Goal: Find specific page/section: Find specific page/section

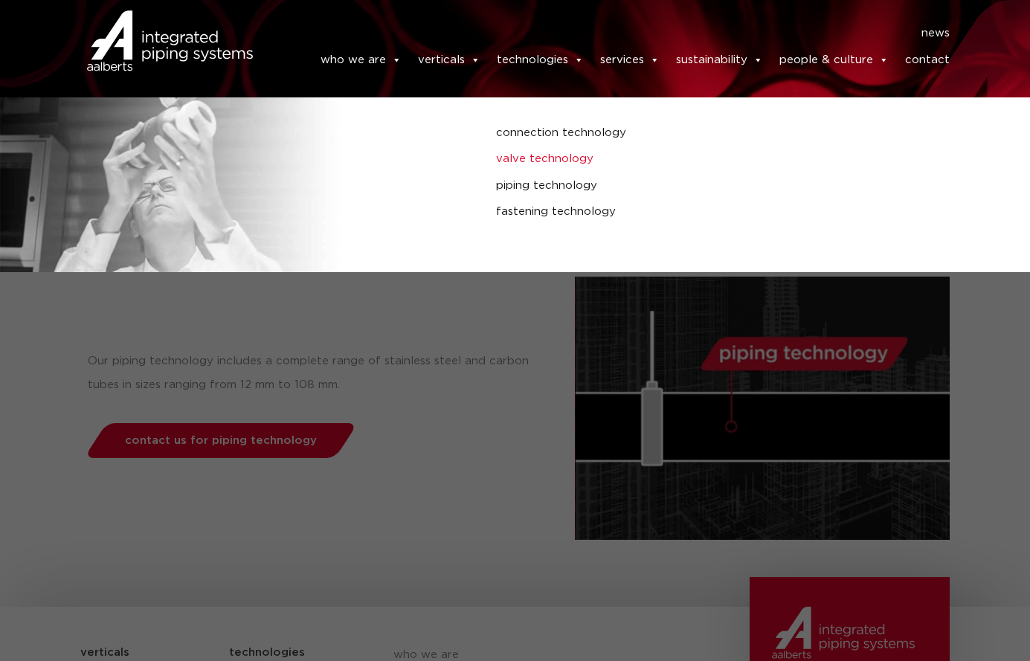
click at [540, 156] on link "valve technology" at bounding box center [689, 158] width 387 height 19
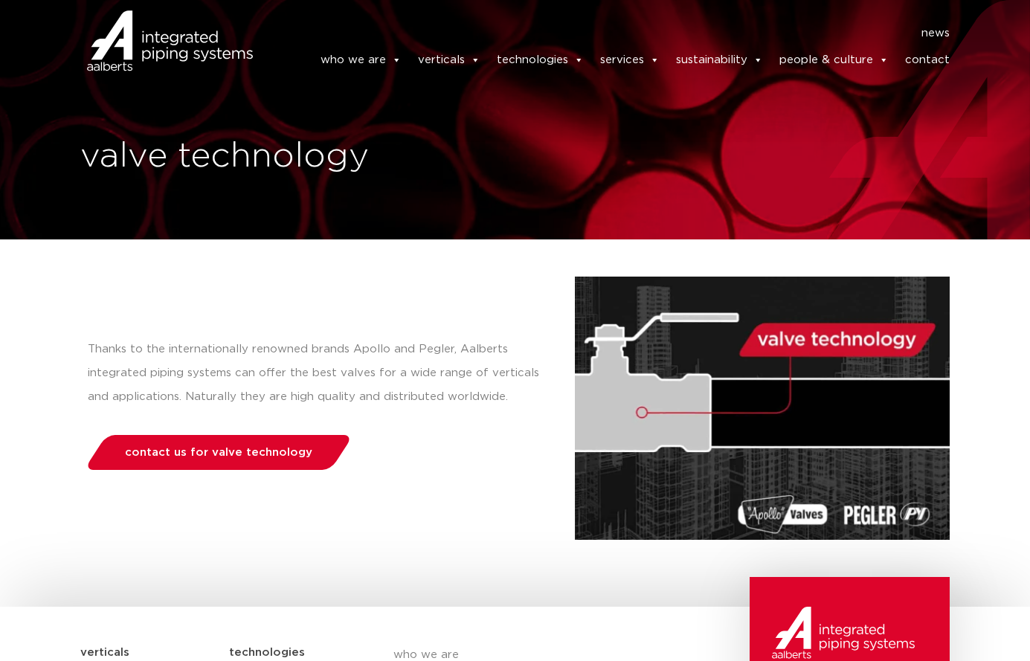
drag, startPoint x: 947, startPoint y: 45, endPoint x: 946, endPoint y: 56, distance: 11.2
click at [947, 47] on link "contact" at bounding box center [927, 60] width 45 height 30
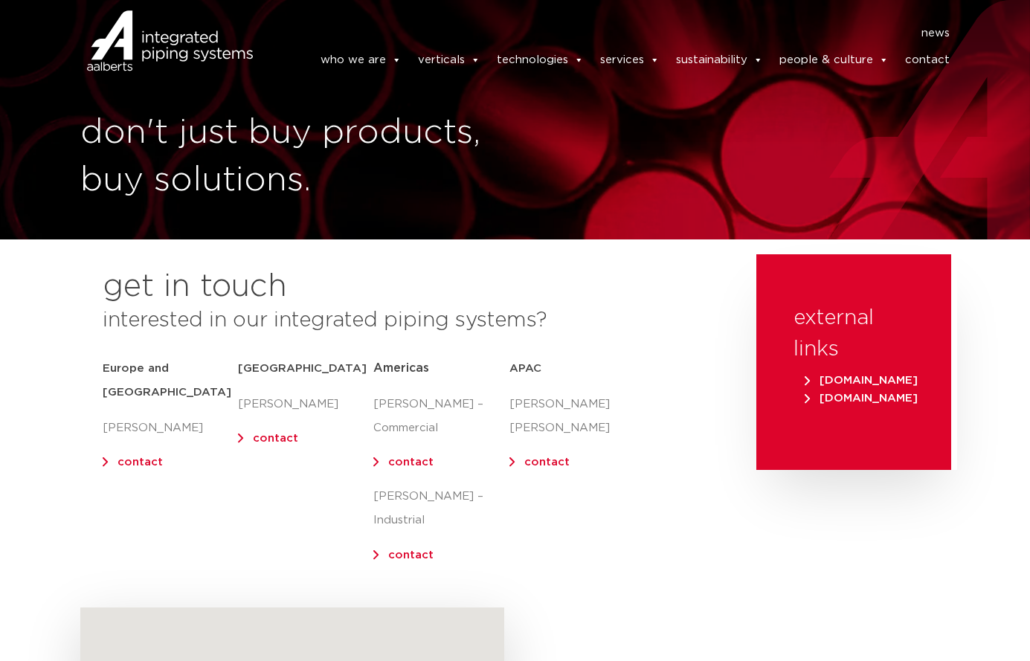
click at [928, 61] on link "contact" at bounding box center [927, 60] width 45 height 30
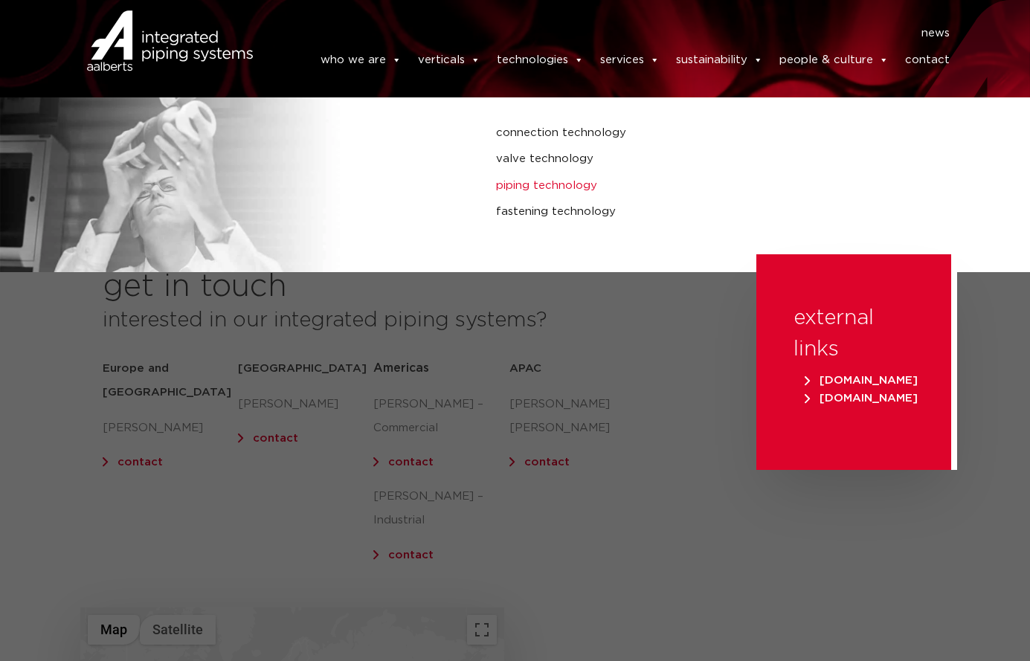
click at [549, 178] on link "piping technology" at bounding box center [689, 185] width 387 height 19
